Goal: Transaction & Acquisition: Purchase product/service

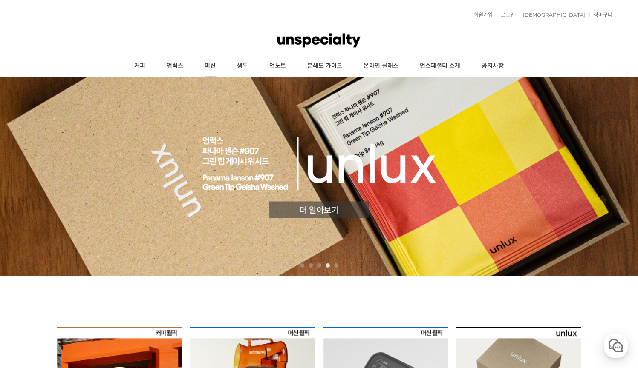
click at [206, 65] on link "머신" at bounding box center [210, 65] width 32 height 21
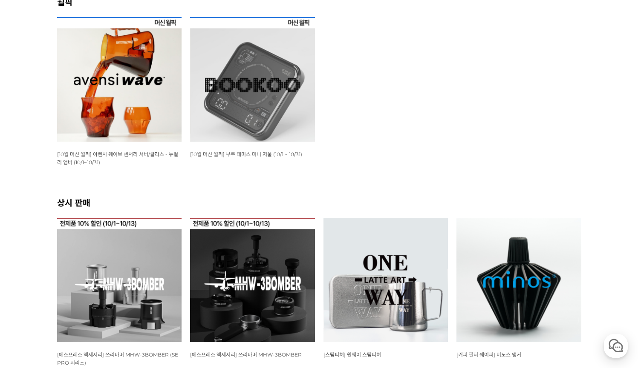
scroll to position [97, 0]
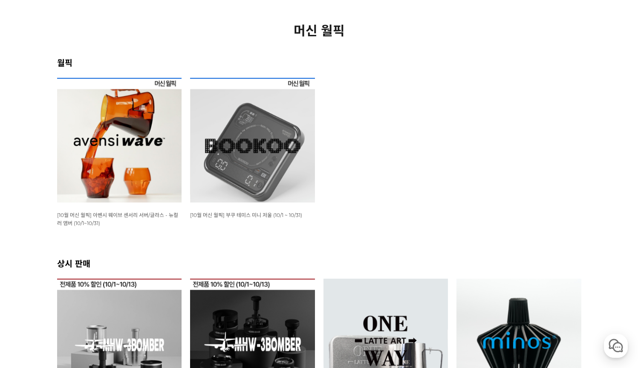
click at [269, 182] on img at bounding box center [252, 140] width 125 height 125
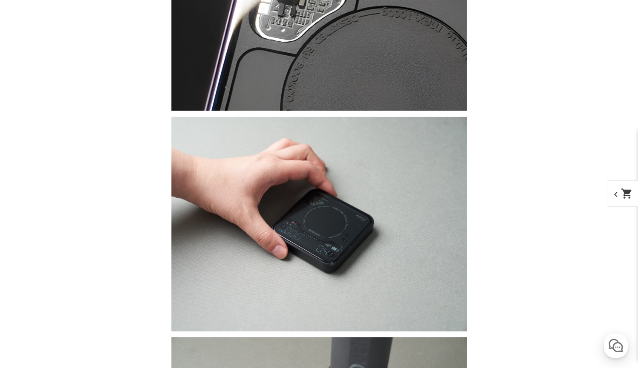
scroll to position [2602, 0]
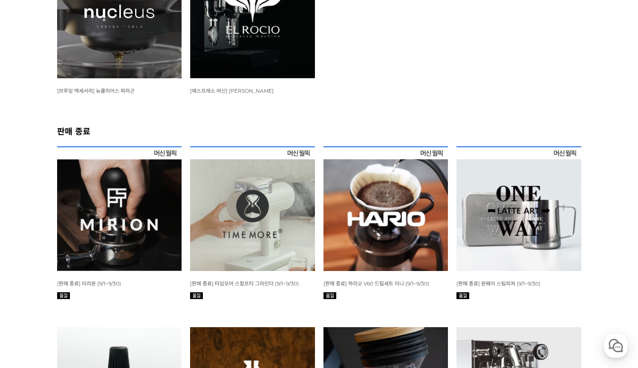
scroll to position [1194, 0]
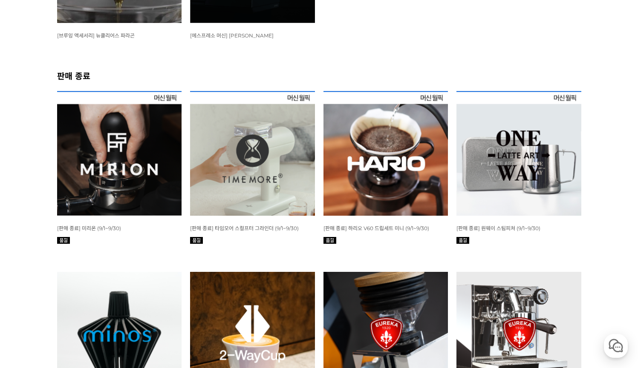
click at [244, 195] on img at bounding box center [252, 153] width 125 height 125
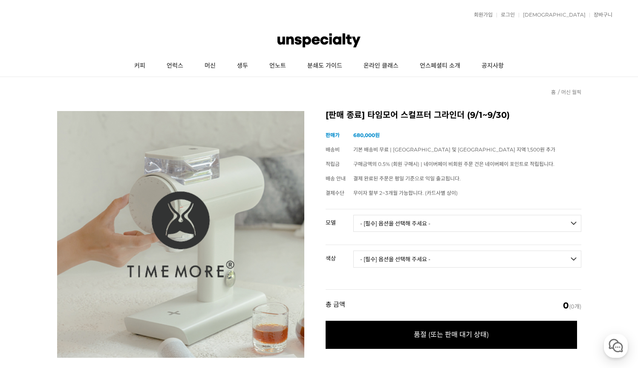
select select "078S"
select select "블랙"
select select "*"
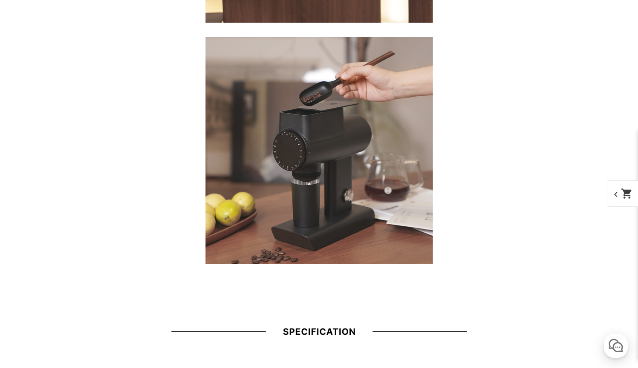
scroll to position [7834, 0]
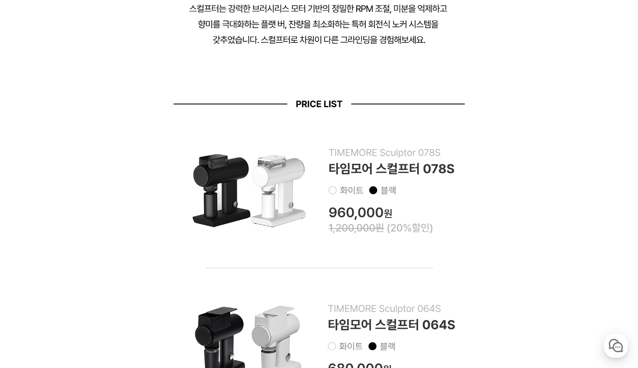
scroll to position [0, 0]
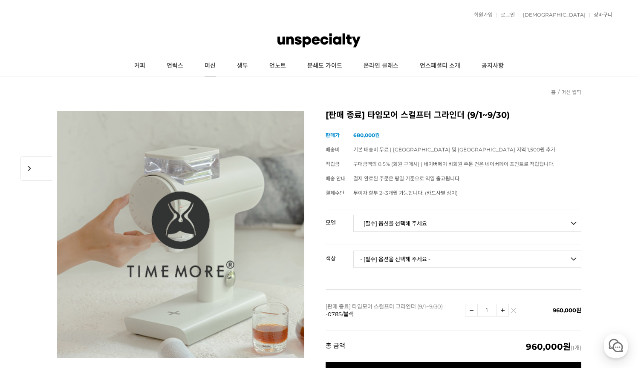
click at [213, 69] on link "머신" at bounding box center [210, 65] width 32 height 21
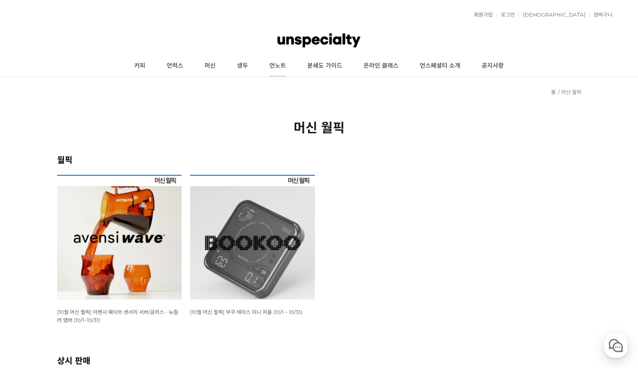
click at [279, 69] on link "언노트" at bounding box center [277, 65] width 38 height 21
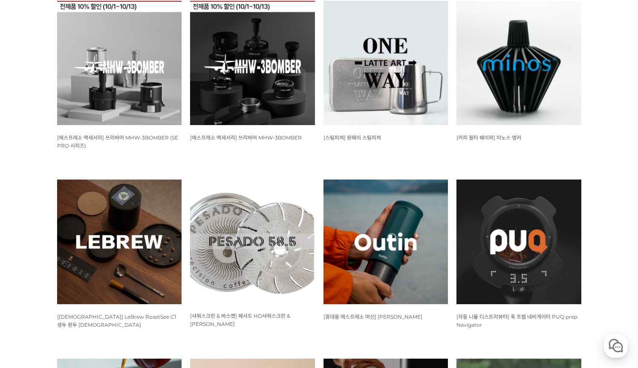
click at [290, 75] on img at bounding box center [252, 63] width 125 height 125
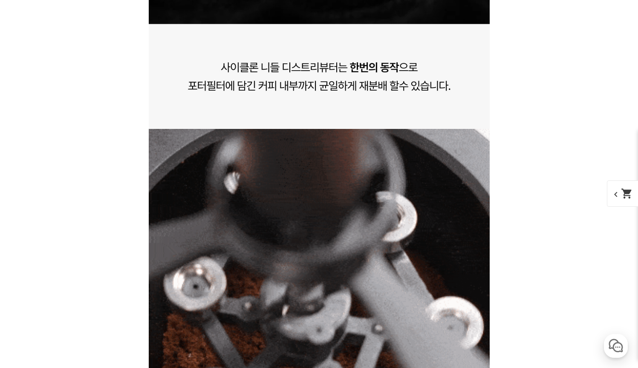
scroll to position [7026, 0]
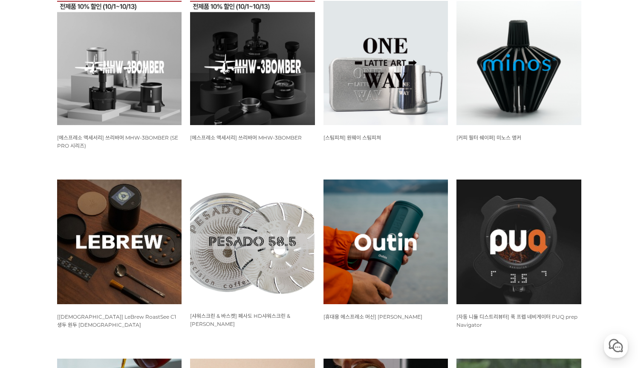
click at [394, 86] on img at bounding box center [385, 63] width 125 height 125
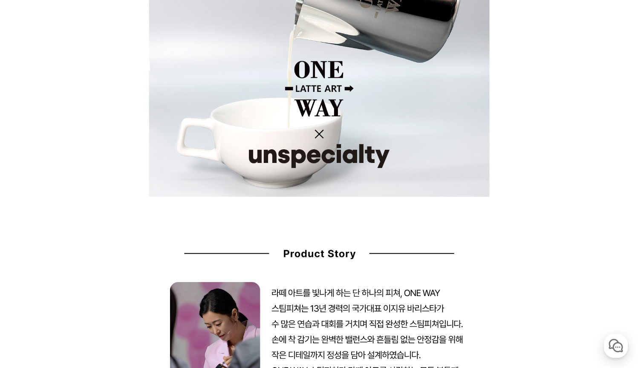
scroll to position [729, 0]
